Goal: Information Seeking & Learning: Learn about a topic

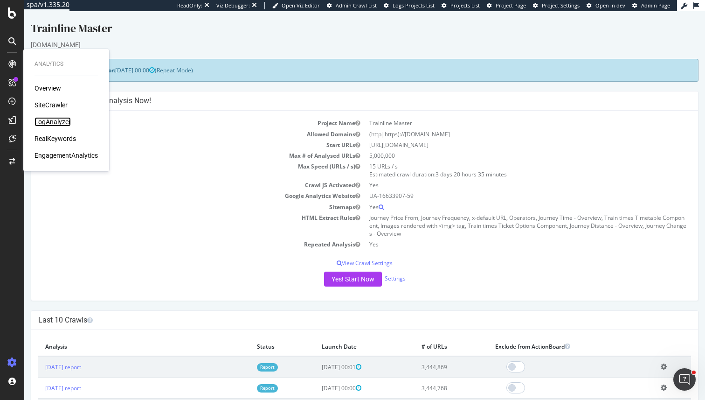
click at [51, 126] on div "LogAnalyzer" at bounding box center [53, 121] width 36 height 9
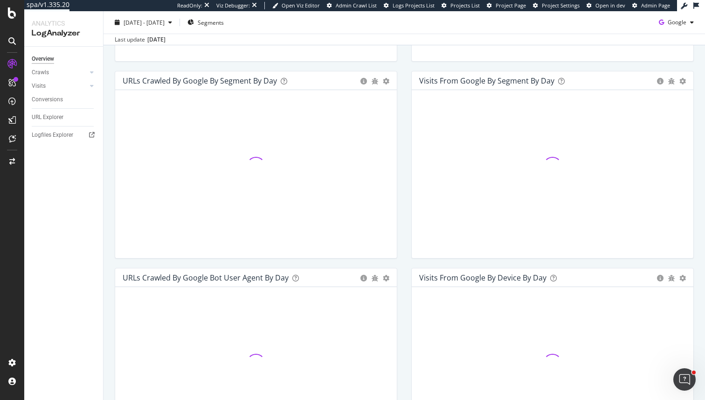
scroll to position [389, 0]
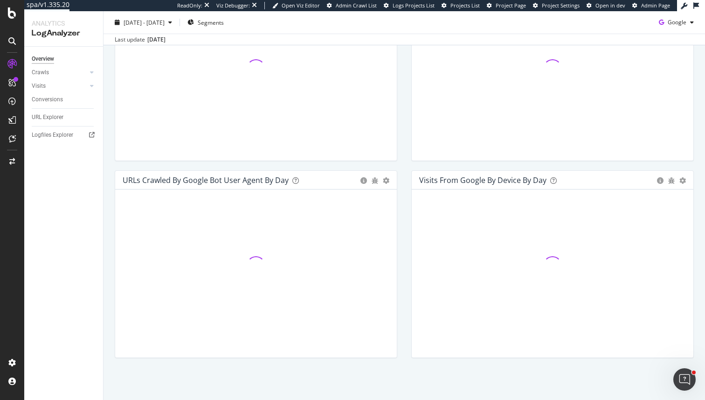
click at [378, 179] on div "Timeline (by Value) Timeline (by Percentage) Table" at bounding box center [375, 179] width 29 height 9
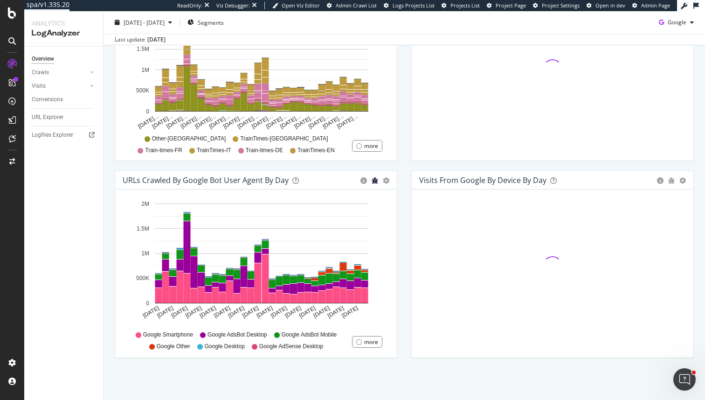
click at [376, 181] on icon "bug" at bounding box center [375, 180] width 7 height 7
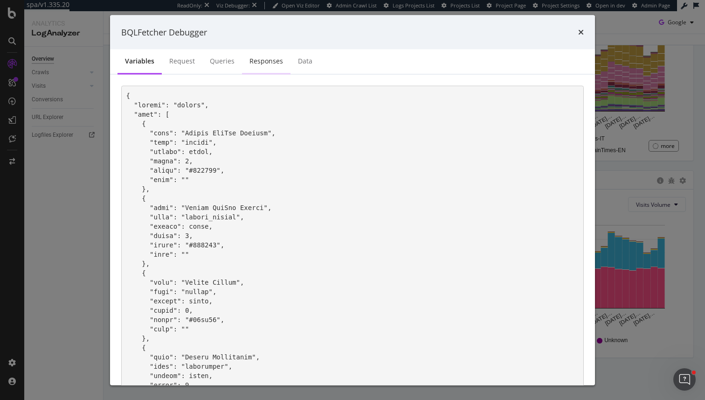
click at [266, 58] on div "Responses" at bounding box center [267, 60] width 34 height 9
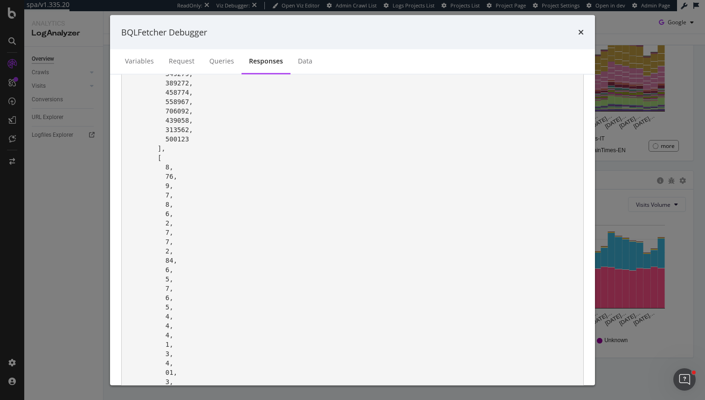
scroll to position [670, 0]
click at [181, 66] on div "Request" at bounding box center [181, 62] width 41 height 26
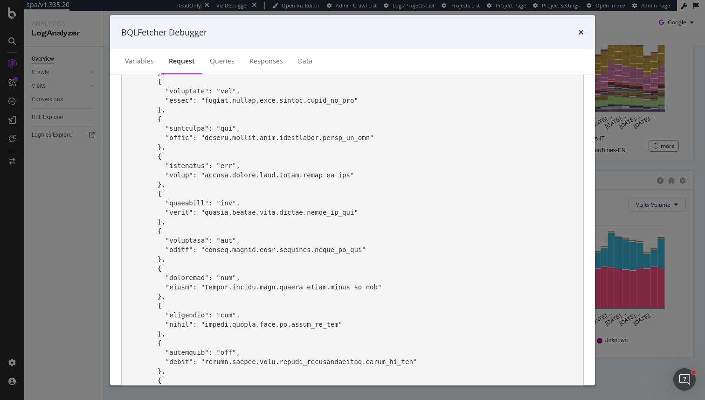
scroll to position [157, 0]
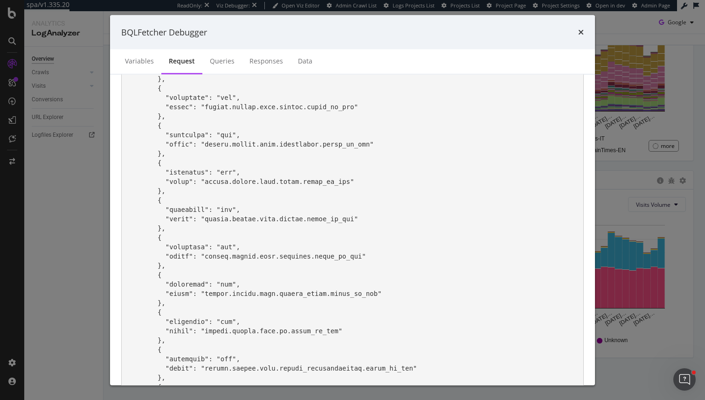
click at [652, 121] on div "BQLFetcher Debugger Variables Request Queries Responses Data query" at bounding box center [352, 200] width 705 height 400
click at [675, 26] on div "BQLFetcher Debugger Variables Request Queries Responses Data query" at bounding box center [352, 200] width 705 height 400
click at [582, 37] on div "times" at bounding box center [582, 32] width 6 height 12
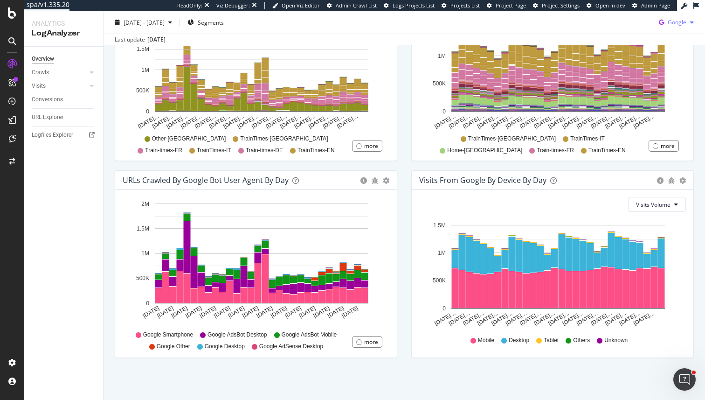
click at [695, 20] on div "button" at bounding box center [692, 23] width 11 height 6
click at [662, 80] on div "OpenAI" at bounding box center [670, 76] width 64 height 14
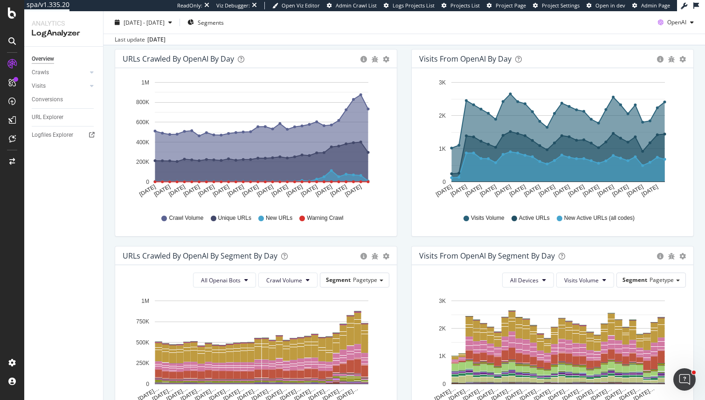
scroll to position [106, 0]
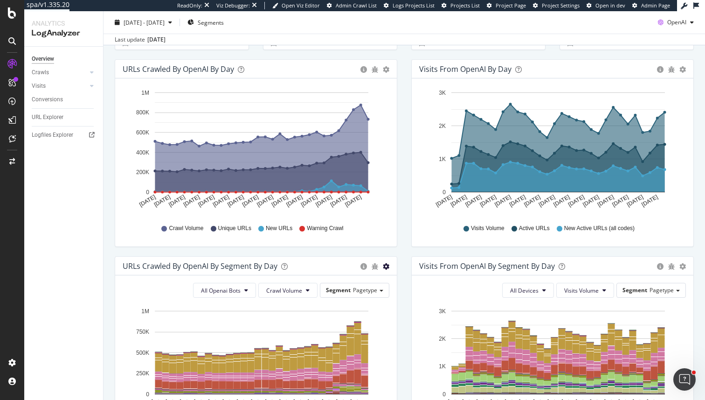
click at [387, 73] on icon "gear" at bounding box center [386, 69] width 7 height 7
click at [383, 338] on icon "[DATE]… [DATE]… [DATE]… [DATE]… [DATE]… [DATE]… [DATE]… [DATE]… [DATE]… [DATE]……" at bounding box center [256, 359] width 267 height 108
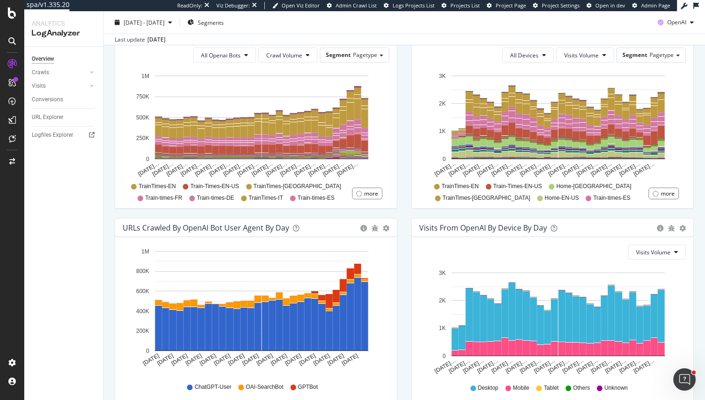
scroll to position [389, 0]
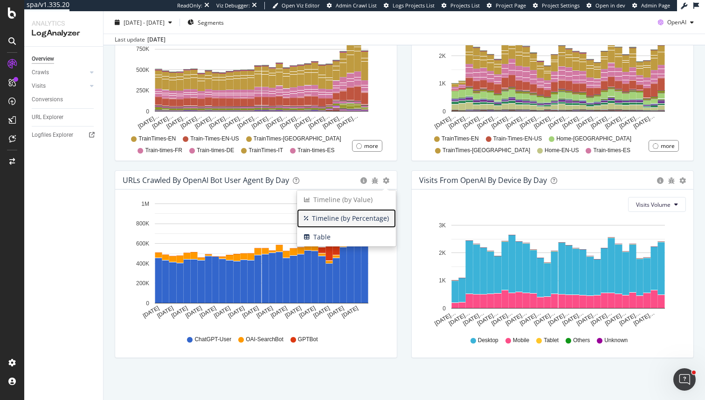
click at [360, 219] on span "Timeline (by Percentage)" at bounding box center [346, 218] width 99 height 14
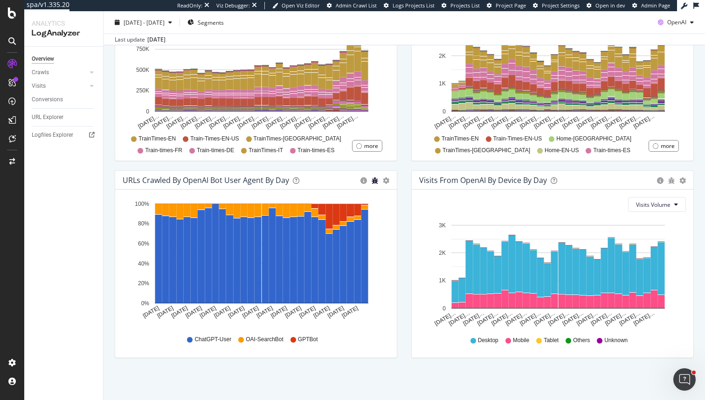
click at [375, 180] on icon "bug" at bounding box center [375, 180] width 7 height 7
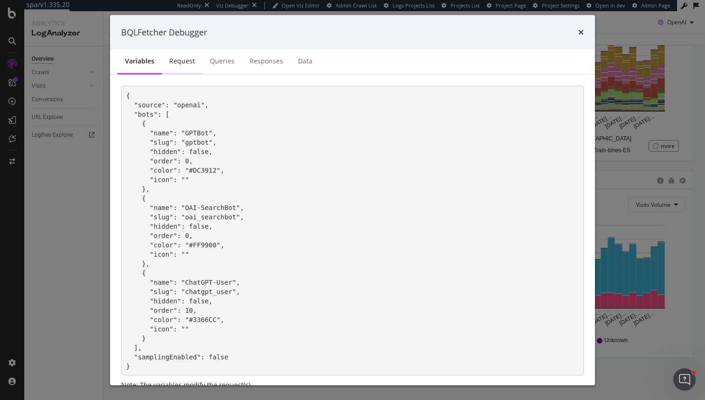
click at [200, 55] on div "Request" at bounding box center [182, 62] width 41 height 26
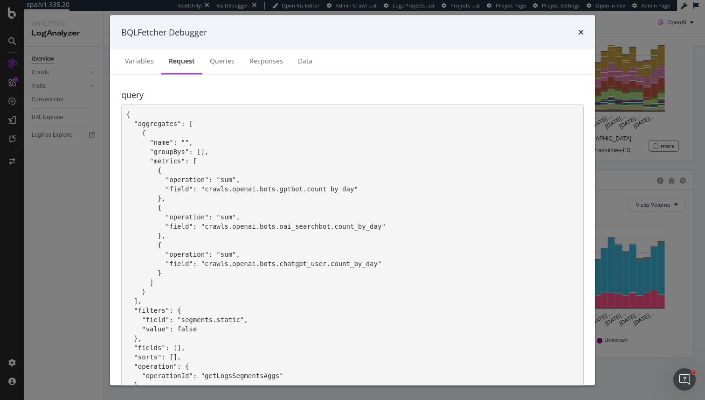
click at [289, 188] on code "{ "aggregates": [ { "name": "", "groupBys": [], "metrics": [ { "operation": "su…" at bounding box center [255, 267] width 259 height 315
copy code "gptbot"
click at [289, 225] on code "{ "aggregates": [ { "name": "", "groupBys": [], "metrics": [ { "operation": "su…" at bounding box center [255, 267] width 259 height 315
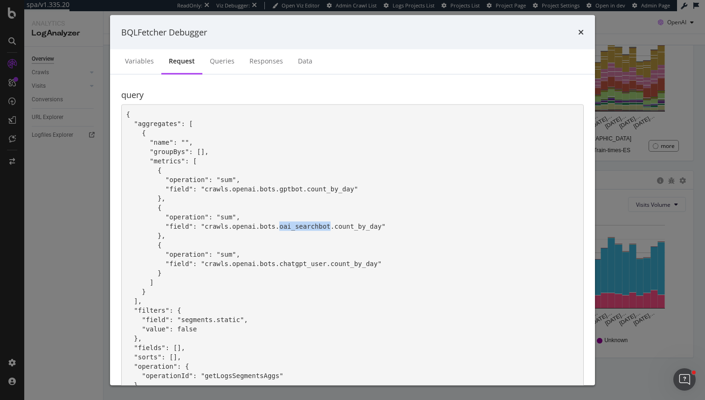
copy code "oai_searchbot"
